Goal: Navigation & Orientation: Find specific page/section

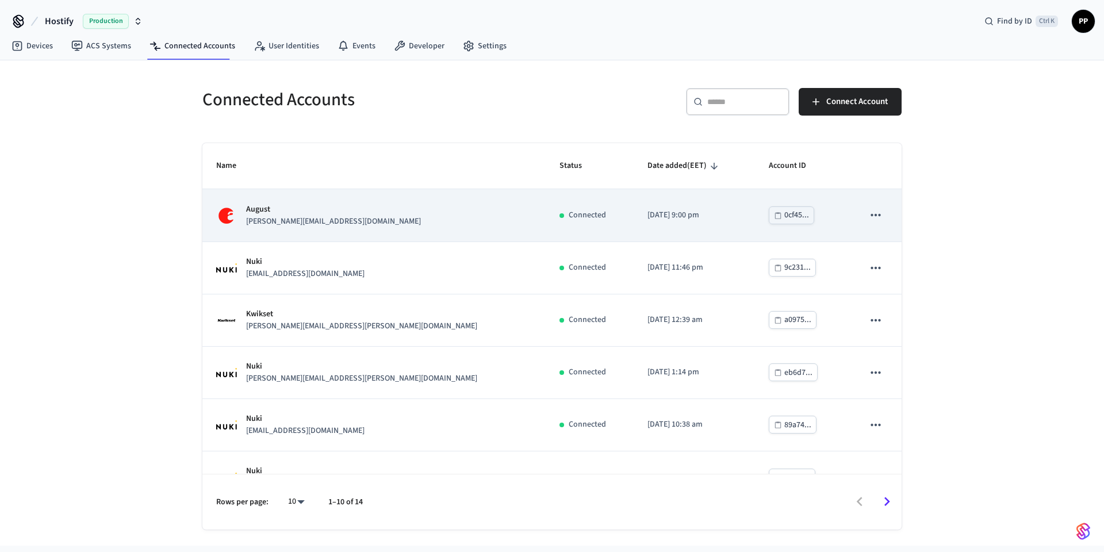
click at [374, 225] on div "August [PERSON_NAME][EMAIL_ADDRESS][DOMAIN_NAME]" at bounding box center [374, 216] width 316 height 24
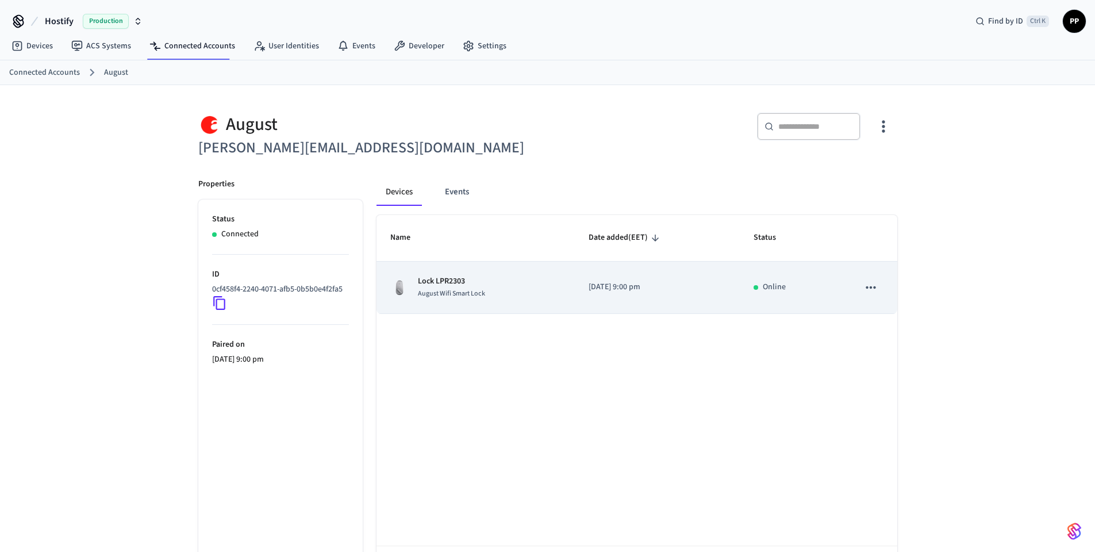
click at [520, 290] on div "Lock LPR2303 August Wifi Smart Lock" at bounding box center [475, 287] width 171 height 24
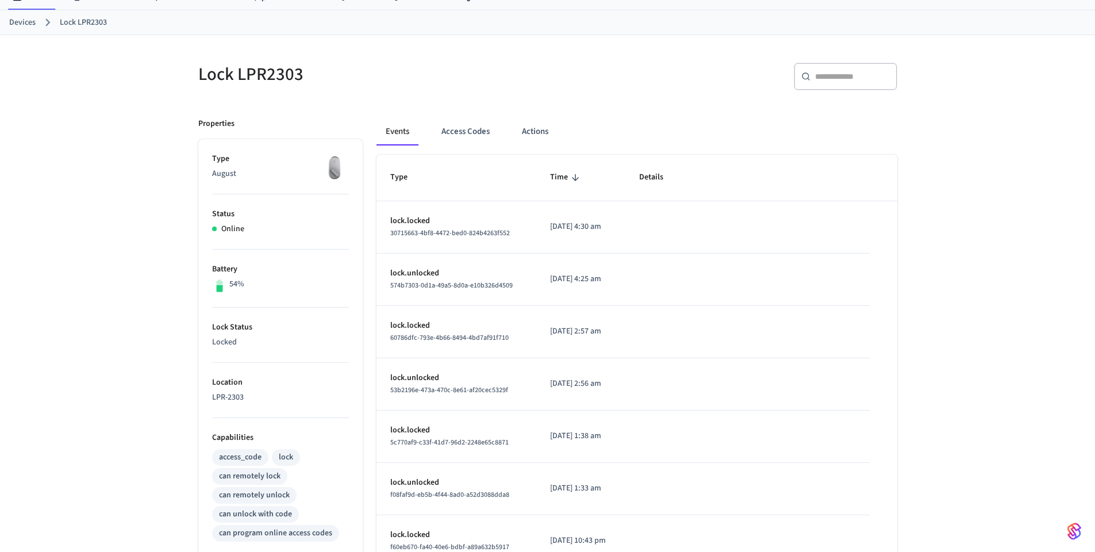
scroll to position [13, 0]
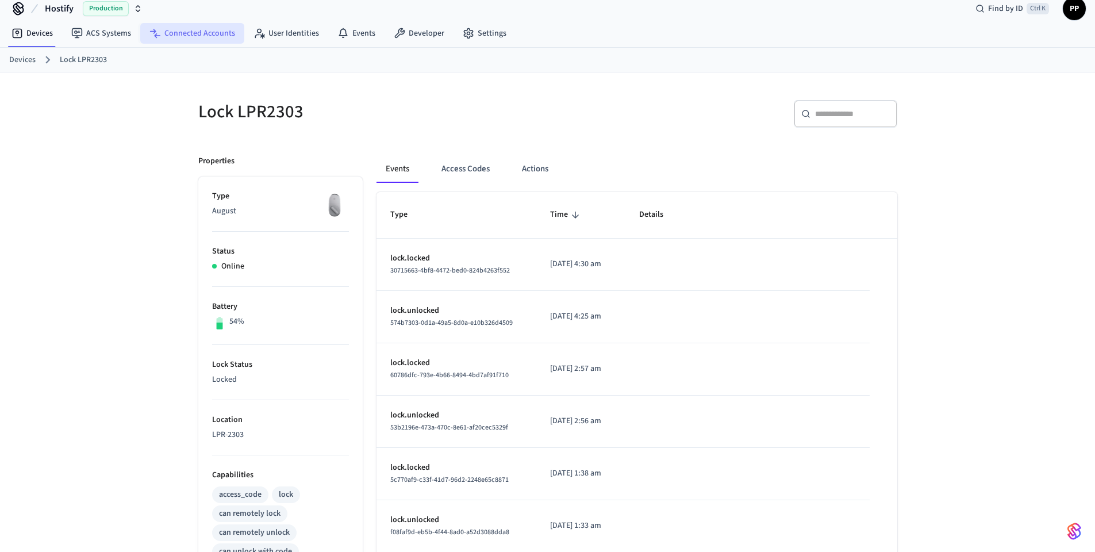
click at [201, 36] on link "Connected Accounts" at bounding box center [192, 33] width 104 height 21
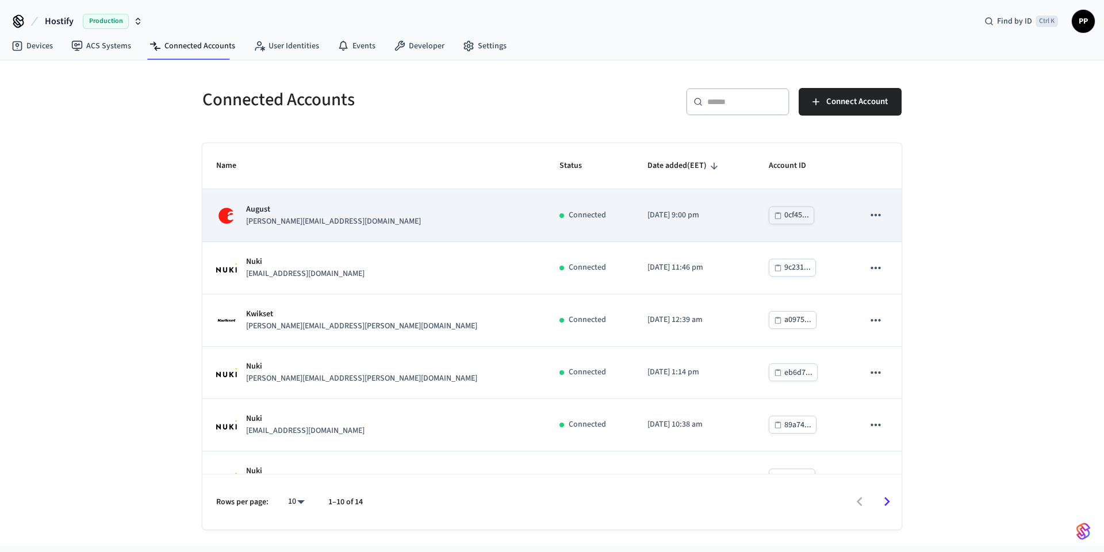
click at [868, 218] on icon "sticky table" at bounding box center [875, 215] width 15 height 15
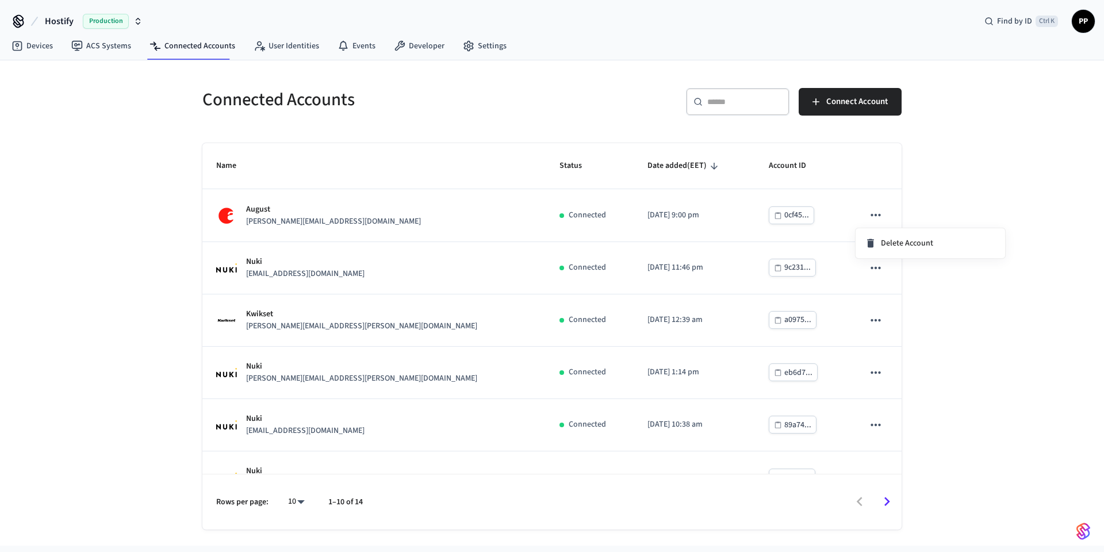
click at [407, 209] on div at bounding box center [552, 276] width 1104 height 552
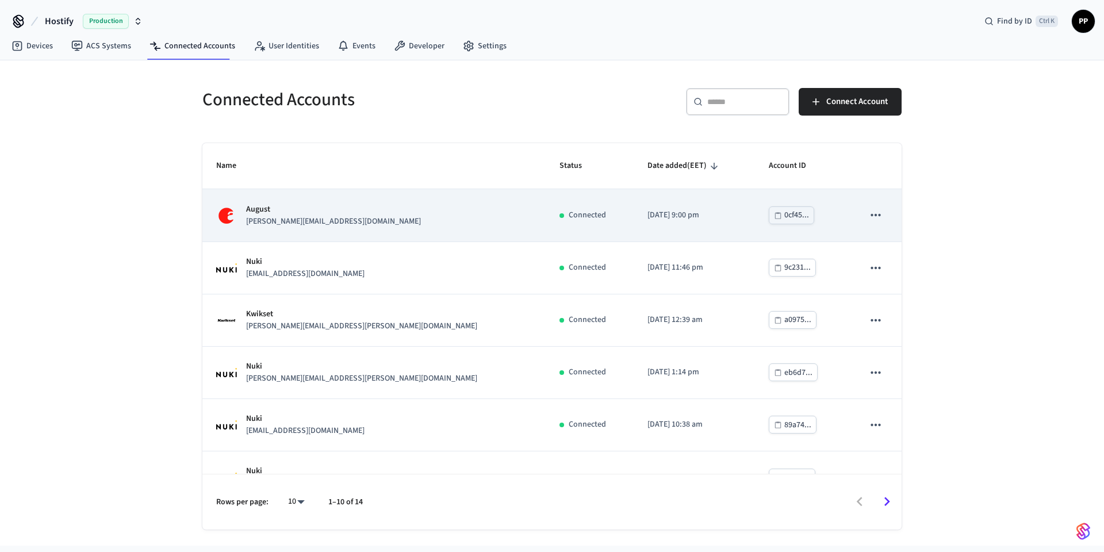
click at [459, 220] on td "August jose@cielostays.com" at bounding box center [373, 215] width 343 height 52
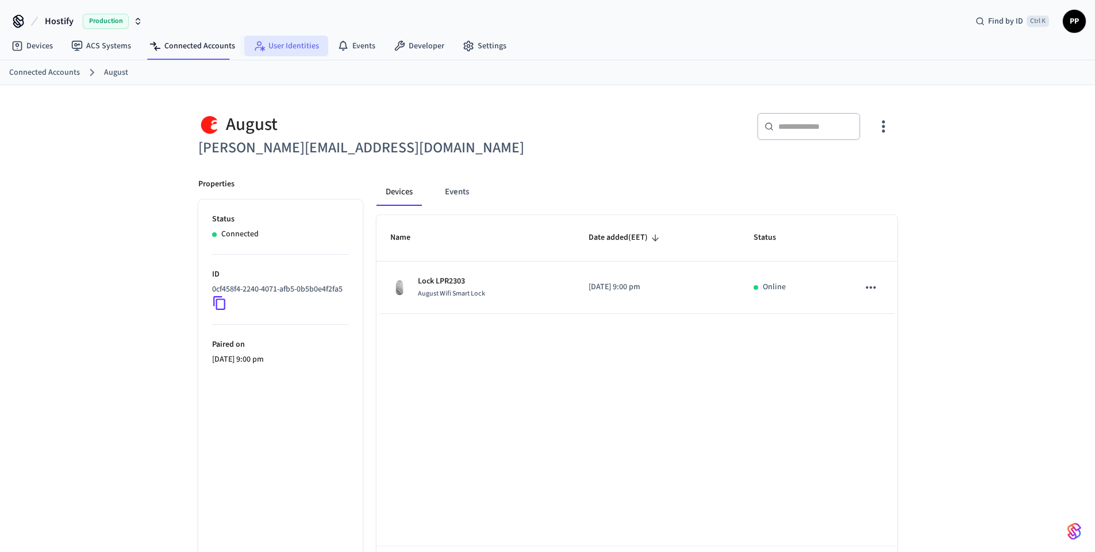
click at [270, 45] on link "User Identities" at bounding box center [286, 46] width 84 height 21
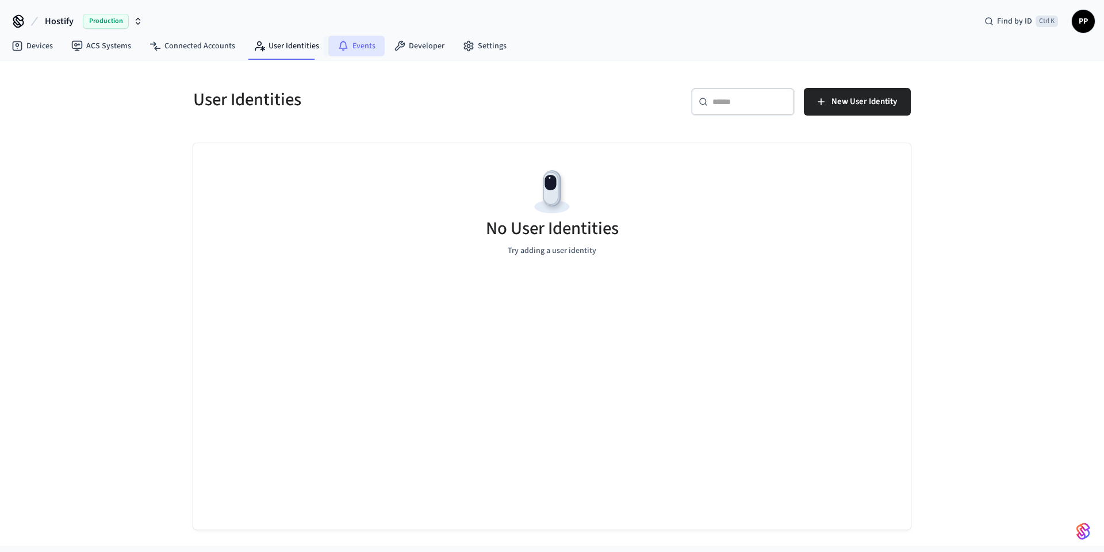
click at [355, 45] on link "Events" at bounding box center [356, 46] width 56 height 21
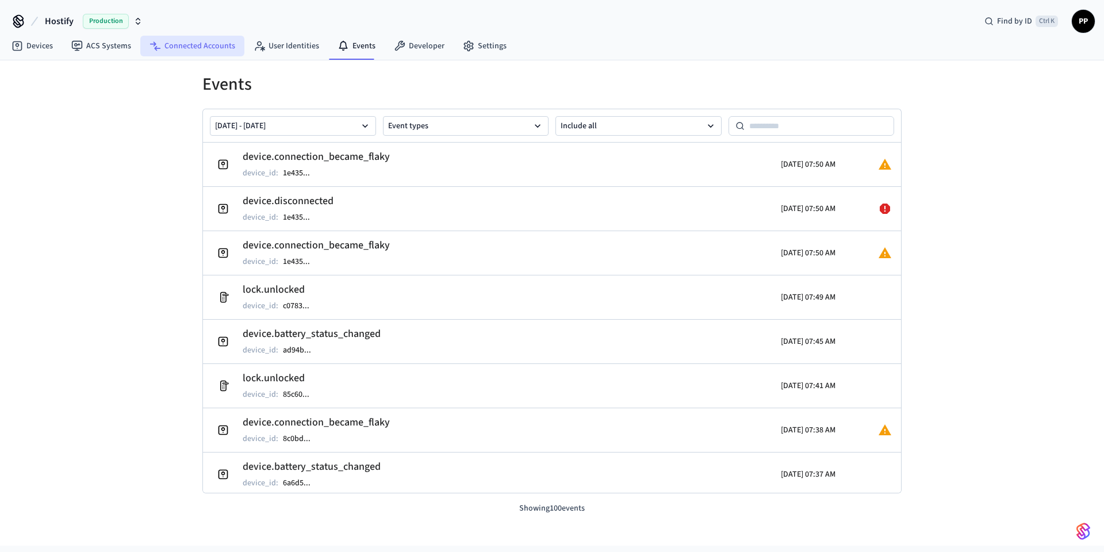
click at [191, 45] on link "Connected Accounts" at bounding box center [192, 46] width 104 height 21
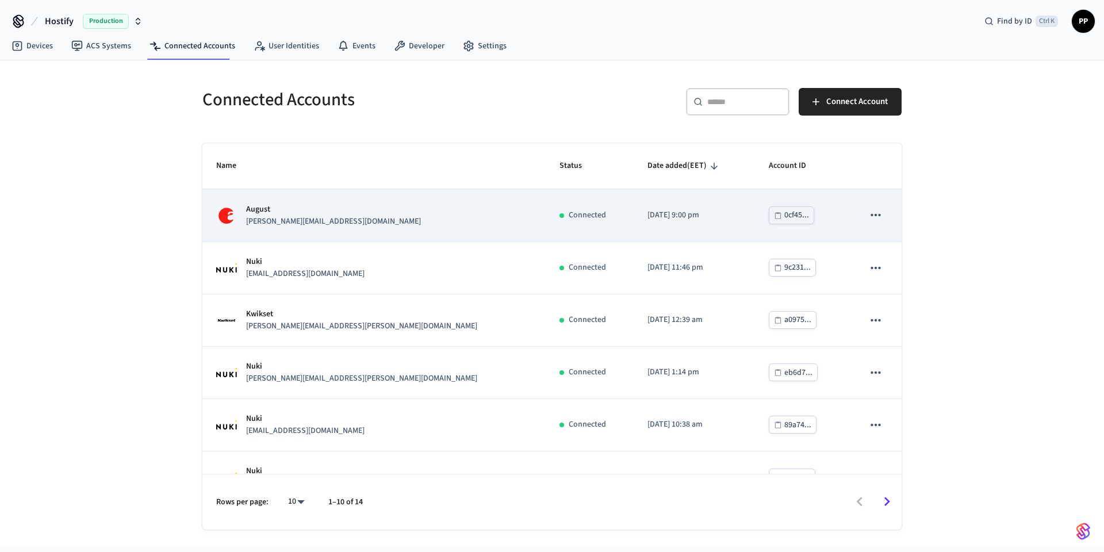
click at [319, 218] on div "August jose@cielostays.com" at bounding box center [374, 216] width 316 height 24
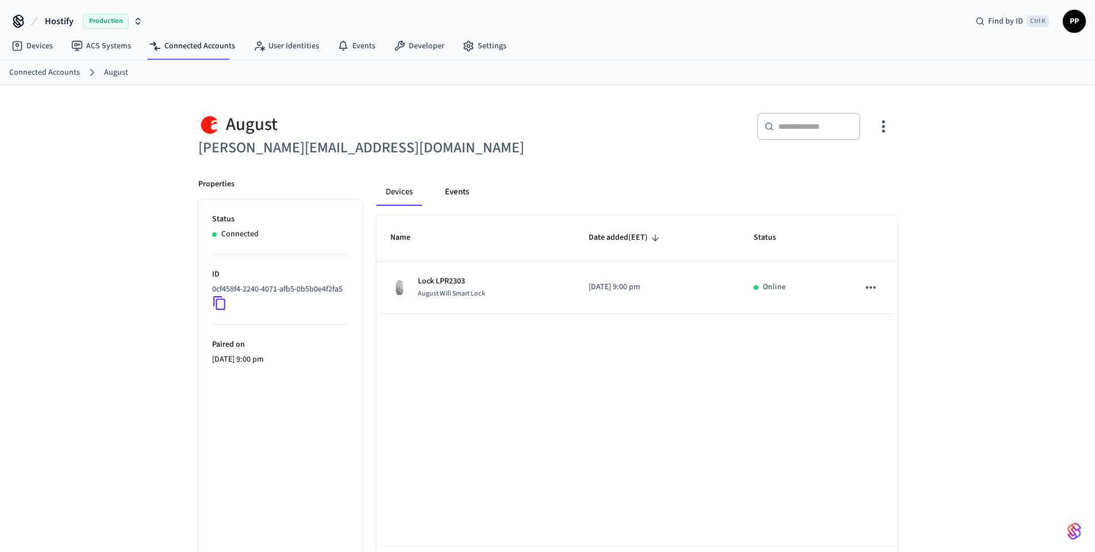
click at [445, 193] on button "Events" at bounding box center [457, 192] width 43 height 28
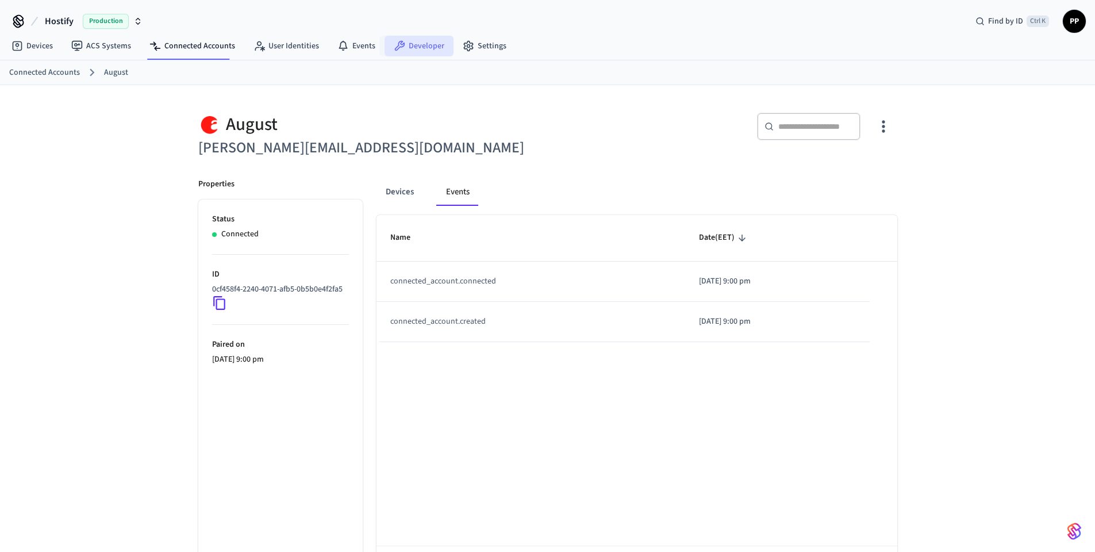
click at [418, 44] on link "Developer" at bounding box center [419, 46] width 69 height 21
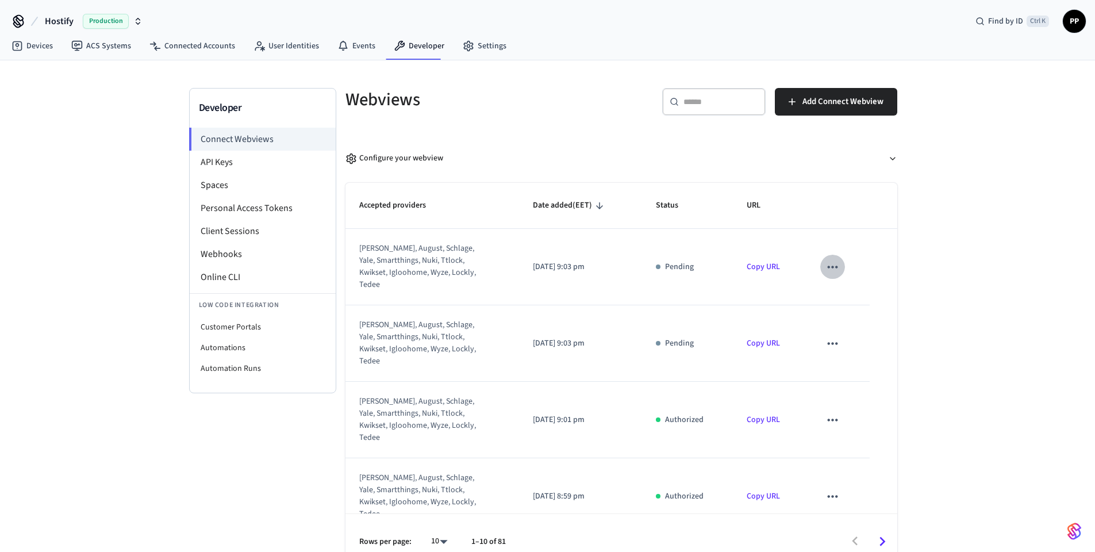
click at [828, 264] on icon "sticky table" at bounding box center [832, 266] width 15 height 15
click at [827, 260] on div at bounding box center [552, 276] width 1104 height 552
drag, startPoint x: 679, startPoint y: 325, endPoint x: 701, endPoint y: 327, distance: 21.9
click at [701, 337] on div "Pending" at bounding box center [687, 343] width 63 height 12
click at [970, 271] on div "Developer Connect Webviews API Keys Spaces Personal Access Tokens Client Sessio…" at bounding box center [547, 314] width 1095 height 509
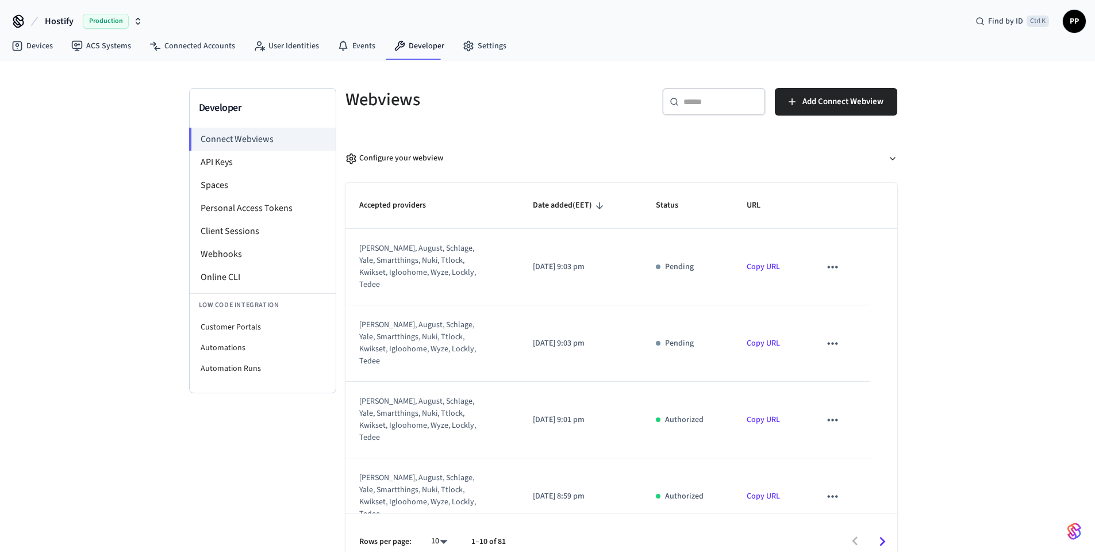
click at [760, 262] on link "Copy URL" at bounding box center [763, 266] width 33 height 11
click at [753, 337] on link "Copy URL" at bounding box center [763, 342] width 33 height 11
click at [421, 159] on div "Configure your webview" at bounding box center [395, 158] width 98 height 12
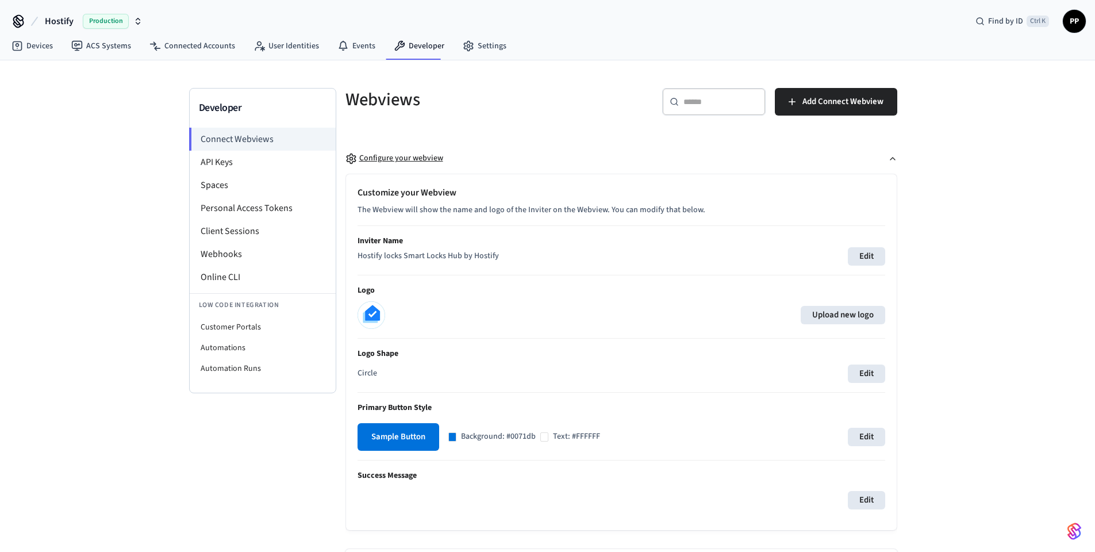
click at [407, 157] on div "Configure your webview" at bounding box center [395, 158] width 98 height 12
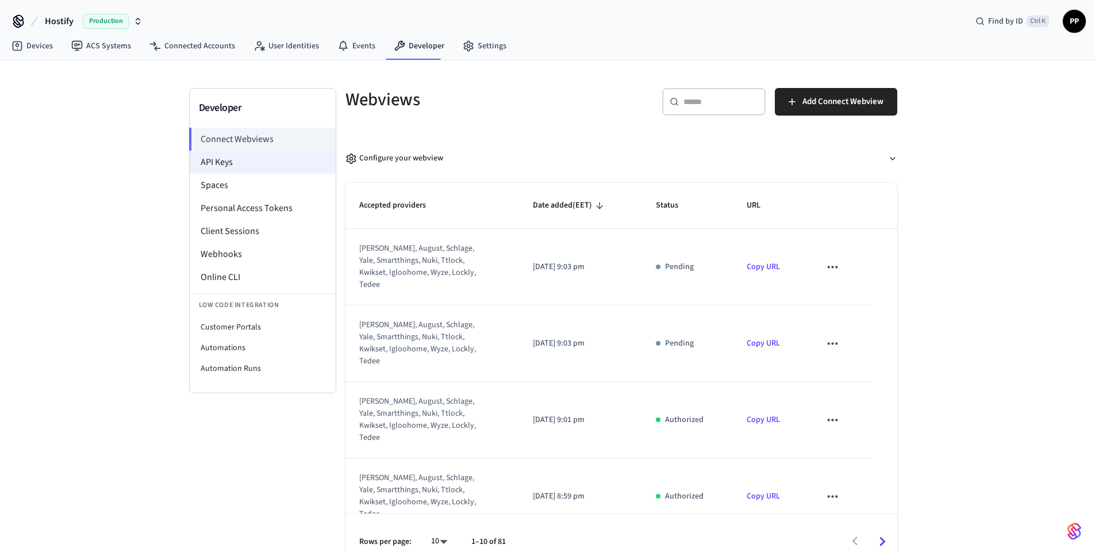
click at [232, 164] on li "API Keys" at bounding box center [263, 162] width 146 height 23
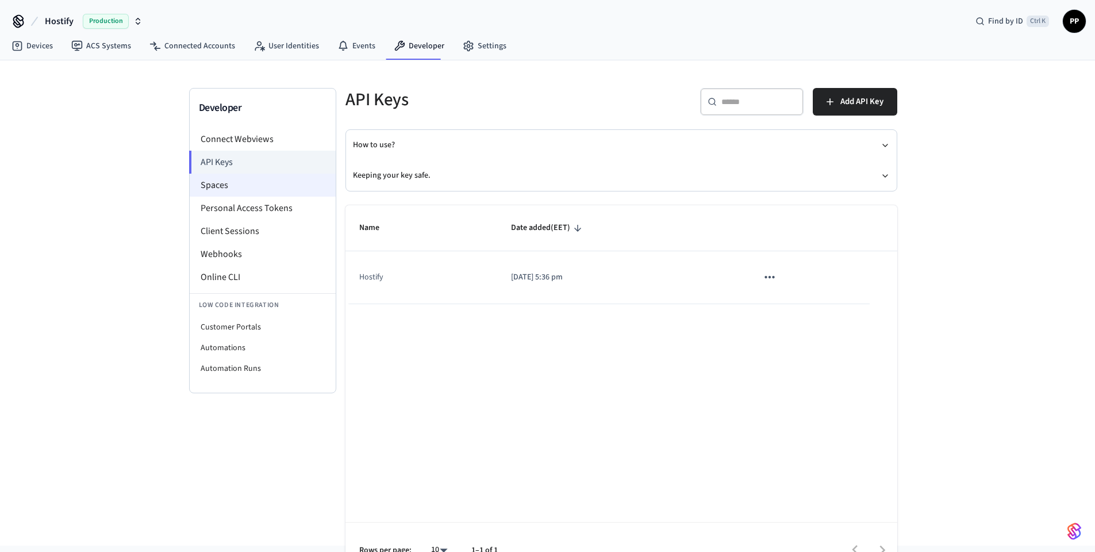
click at [249, 186] on li "Spaces" at bounding box center [263, 185] width 146 height 23
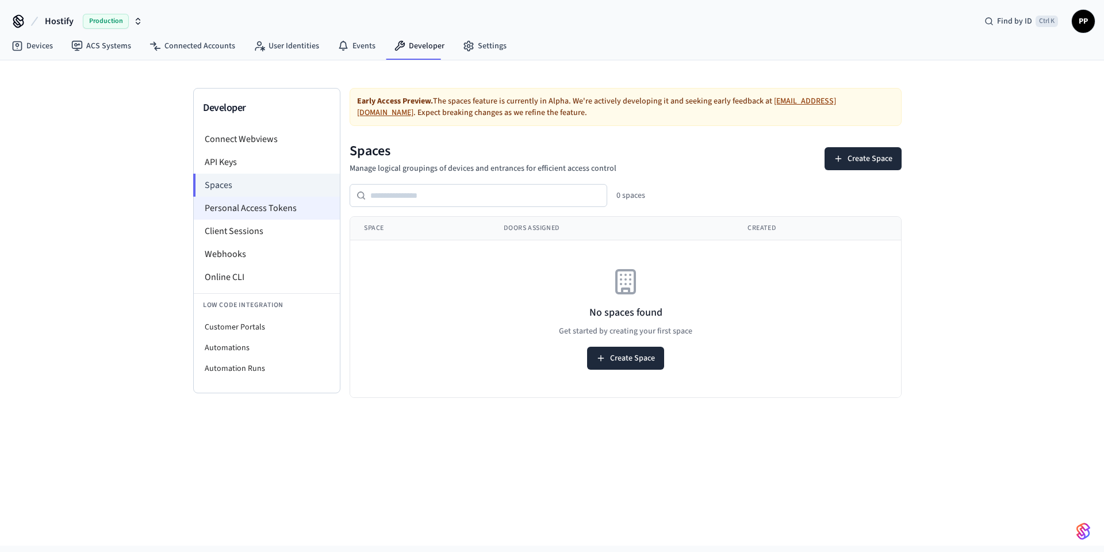
click at [245, 208] on li "Personal Access Tokens" at bounding box center [267, 208] width 146 height 23
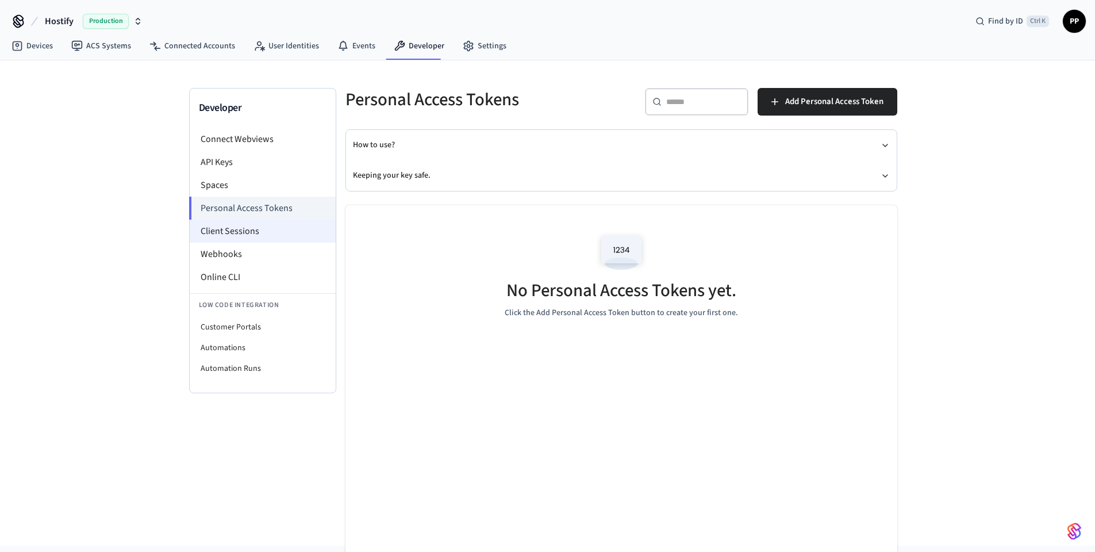
click at [243, 233] on li "Client Sessions" at bounding box center [263, 231] width 146 height 23
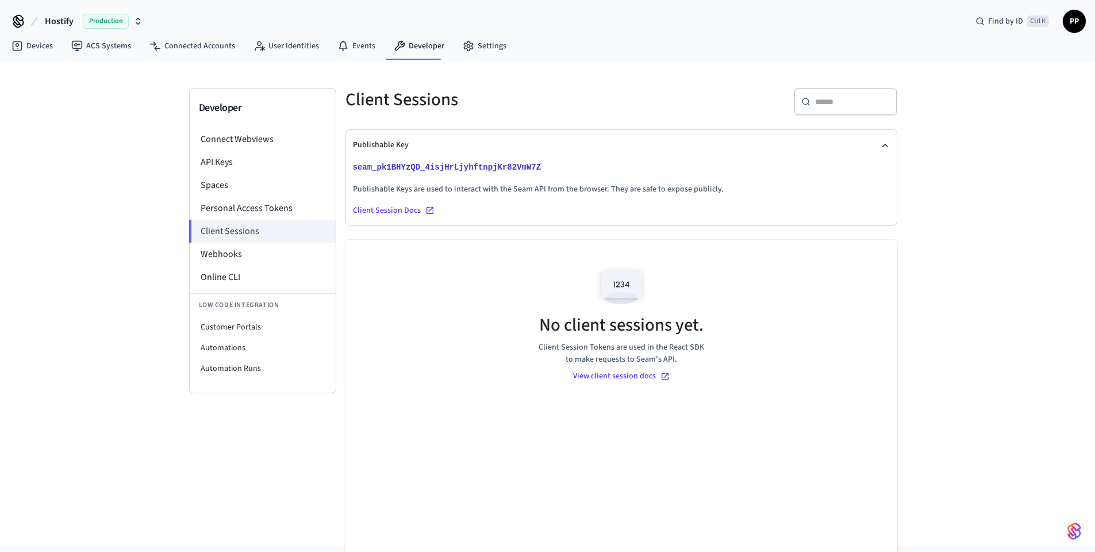
drag, startPoint x: 243, startPoint y: 233, endPoint x: 104, endPoint y: 243, distance: 138.9
click at [104, 243] on div "Developer Connect Webviews API Keys Spaces Personal Access Tokens Client Sessio…" at bounding box center [547, 302] width 1095 height 485
click at [270, 327] on li "Customer Portals" at bounding box center [263, 327] width 146 height 21
select select "**********"
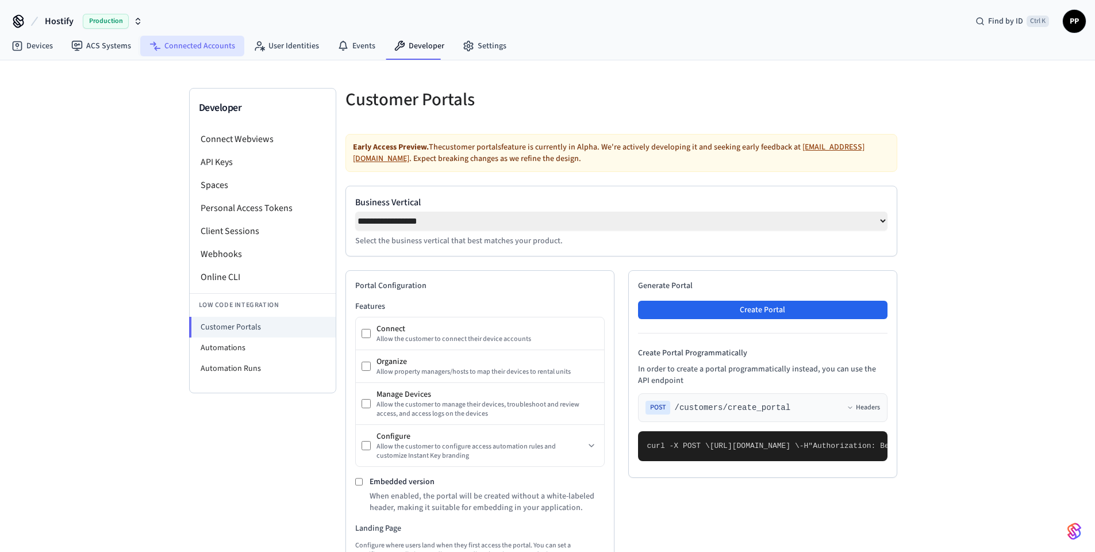
click at [190, 39] on link "Connected Accounts" at bounding box center [192, 46] width 104 height 21
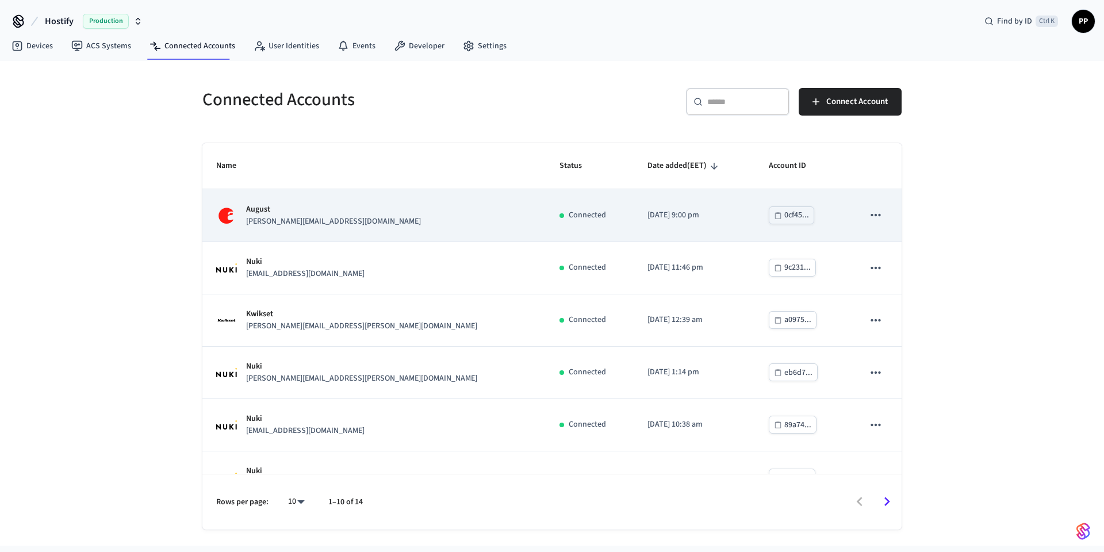
click at [385, 216] on div "August jose@cielostays.com" at bounding box center [374, 216] width 316 height 24
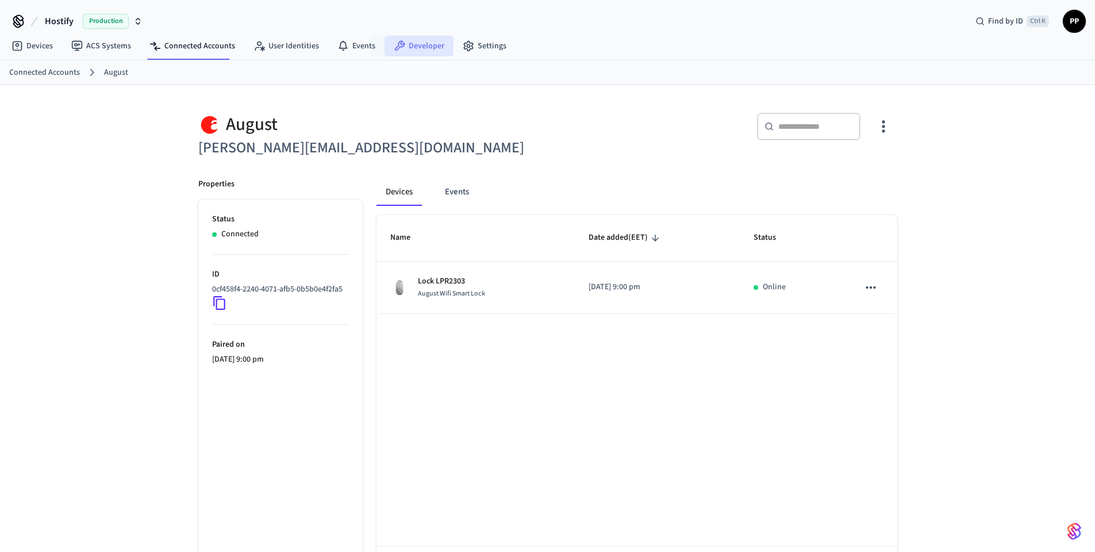
click at [407, 43] on link "Developer" at bounding box center [419, 46] width 69 height 21
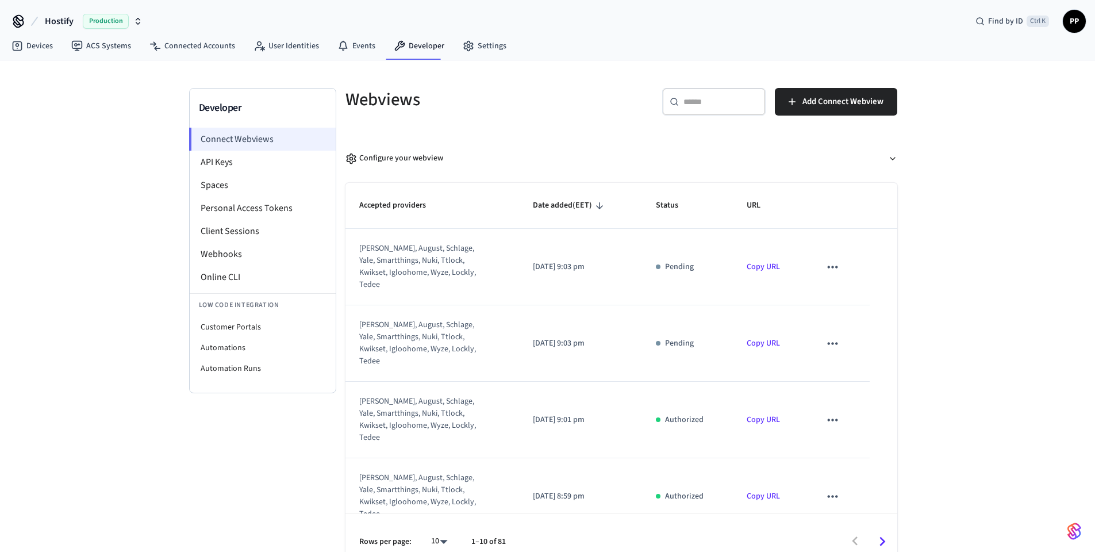
click at [255, 137] on li "Connect Webviews" at bounding box center [262, 139] width 147 height 23
click at [264, 135] on li "Connect Webviews" at bounding box center [262, 139] width 147 height 23
